Goal: Task Accomplishment & Management: Manage account settings

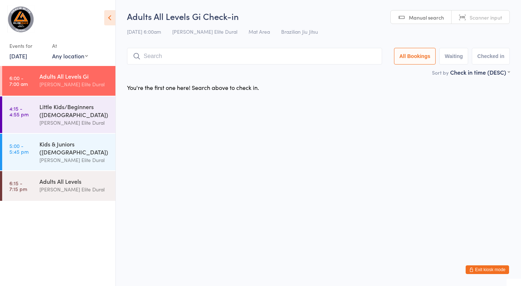
click at [37, 110] on link "4:15 - 4:55 pm Little Kids/Beginners ([DEMOGRAPHIC_DATA]) [PERSON_NAME] Elite D…" at bounding box center [58, 114] width 113 height 37
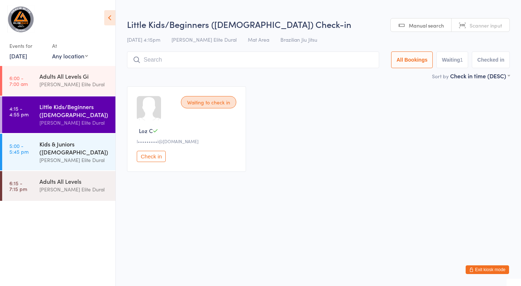
click at [36, 154] on link "5:00 - 5:45 pm Kids & Juniors ([DEMOGRAPHIC_DATA]) [PERSON_NAME] Elite Dural" at bounding box center [58, 152] width 113 height 37
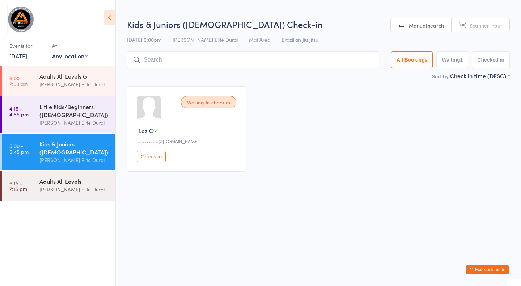
click at [38, 184] on link "6:15 - 7:15 pm Adults All Levels [PERSON_NAME] Elite Dural" at bounding box center [58, 186] width 113 height 30
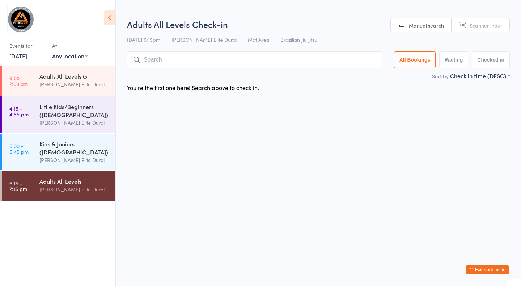
click at [20, 56] on link "[DATE]" at bounding box center [18, 56] width 18 height 8
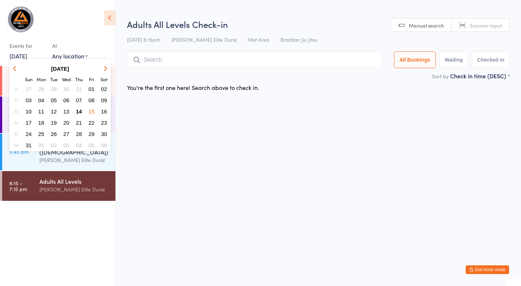
click at [77, 111] on span "14" at bounding box center [79, 111] width 6 height 6
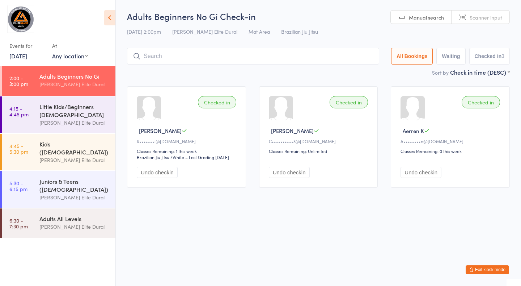
click at [484, 270] on button "Exit kiosk mode" at bounding box center [487, 269] width 43 height 9
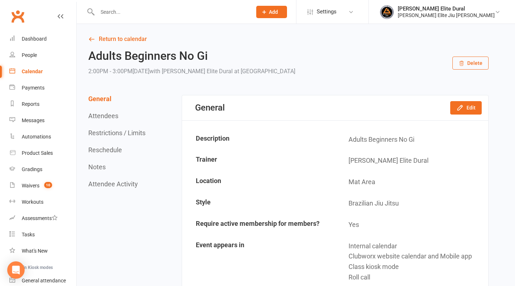
click at [120, 11] on input "text" at bounding box center [171, 12] width 152 height 10
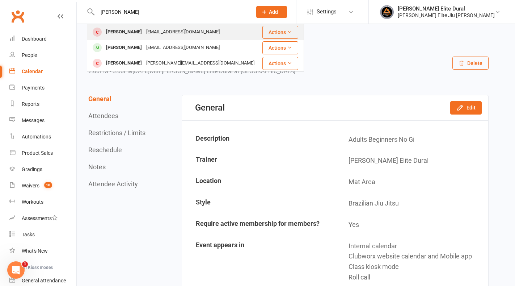
type input "dalia"
click at [127, 34] on div "Dalia Dakkan" at bounding box center [124, 32] width 40 height 11
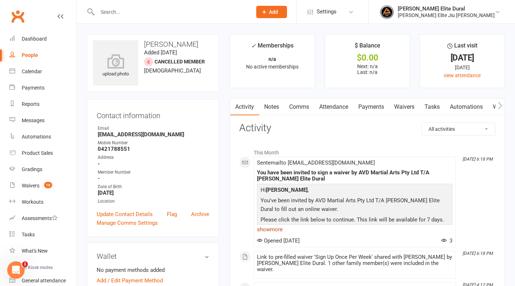
click at [269, 230] on link "show more" at bounding box center [355, 229] width 196 height 10
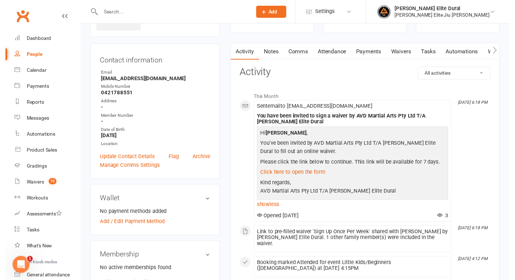
scroll to position [58, 0]
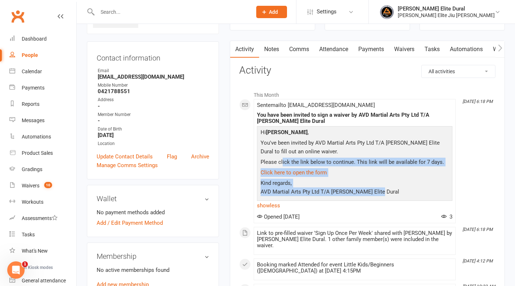
drag, startPoint x: 282, startPoint y: 160, endPoint x: 393, endPoint y: 197, distance: 116.8
click at [393, 197] on div "Hi Dalia Dakkan , You've been invited by AVD Martial Arts Pty Ltd T/A Gracie El…" at bounding box center [355, 163] width 192 height 70
click at [393, 197] on p "Kind regards, AVD Martial Arts Pty Ltd T/A Gracie Elite Dural" at bounding box center [355, 188] width 192 height 19
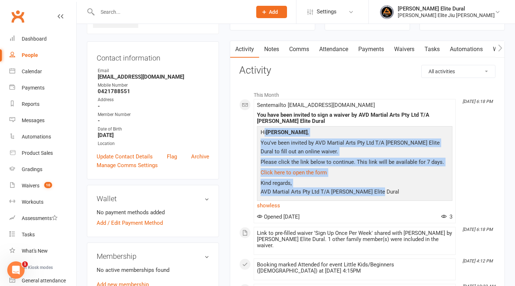
drag, startPoint x: 395, startPoint y: 195, endPoint x: 262, endPoint y: 134, distance: 146.1
click at [262, 134] on div "Hi Dalia Dakkan , You've been invited by AVD Martial Arts Pty Ltd T/A Gracie El…" at bounding box center [355, 163] width 192 height 70
click at [262, 134] on p "Hi Dalia Dakkan ," at bounding box center [355, 133] width 192 height 11
drag, startPoint x: 262, startPoint y: 132, endPoint x: 380, endPoint y: 190, distance: 132.0
click at [380, 190] on div "Hi Dalia Dakkan , You've been invited by AVD Martial Arts Pty Ltd T/A Gracie El…" at bounding box center [355, 163] width 192 height 70
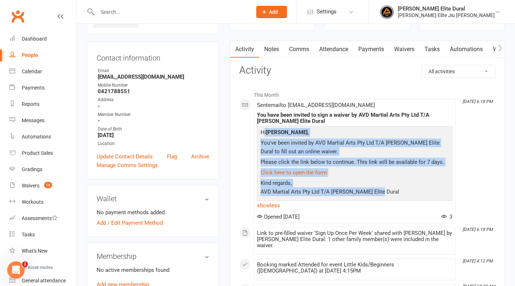
click at [380, 190] on p "Kind regards, AVD Martial Arts Pty Ltd T/A Gracie Elite Dural" at bounding box center [355, 188] width 192 height 19
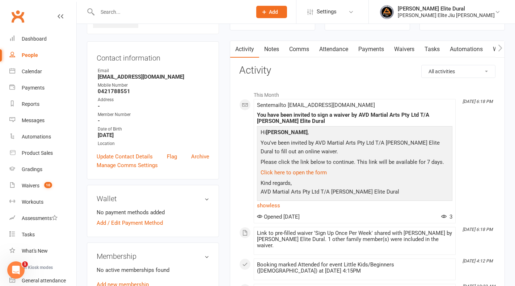
click at [404, 47] on link "Waivers" at bounding box center [404, 49] width 30 height 17
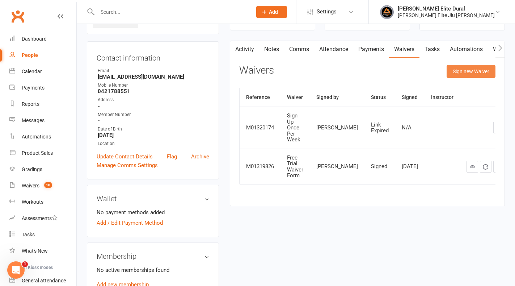
click at [470, 72] on button "Sign new Waiver" at bounding box center [471, 71] width 49 height 13
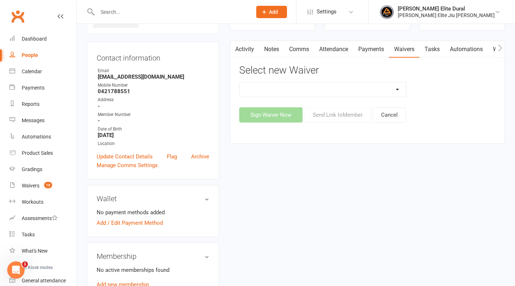
click at [377, 93] on select "Adults Twice Per Week Adults Unlimited Feedback Form Free Trial Waiver Form MEM…" at bounding box center [323, 89] width 167 height 14
select select "11421"
click at [240, 82] on select "Adults Twice Per Week Adults Unlimited Feedback Form Free Trial Waiver Form MEM…" at bounding box center [323, 89] width 167 height 14
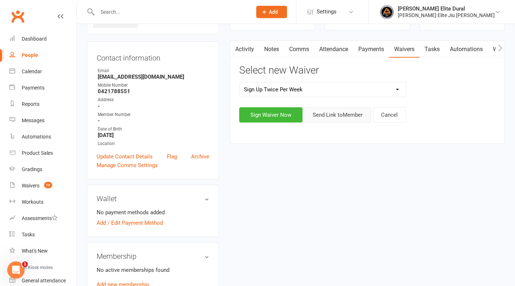
click at [322, 115] on button "Send Link to Member" at bounding box center [338, 114] width 67 height 15
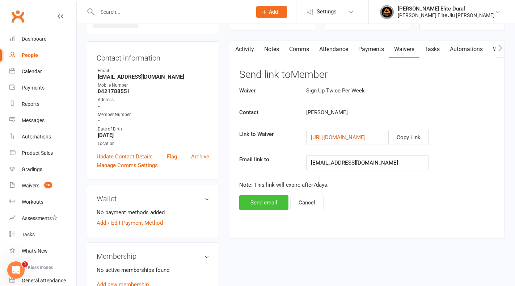
click at [259, 202] on button "Send email" at bounding box center [263, 202] width 49 height 15
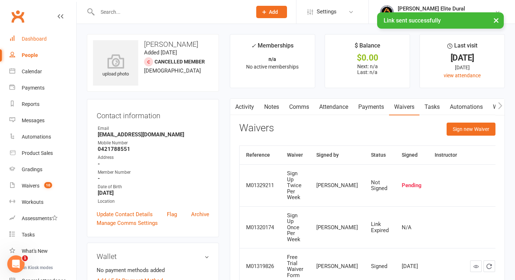
click at [37, 38] on div "Dashboard" at bounding box center [34, 39] width 25 height 6
